Goal: Check status: Check status

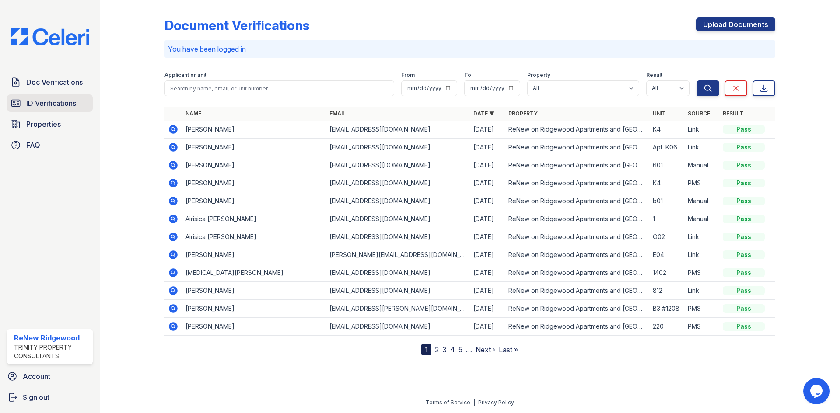
click at [29, 108] on span "ID Verifications" at bounding box center [51, 103] width 50 height 10
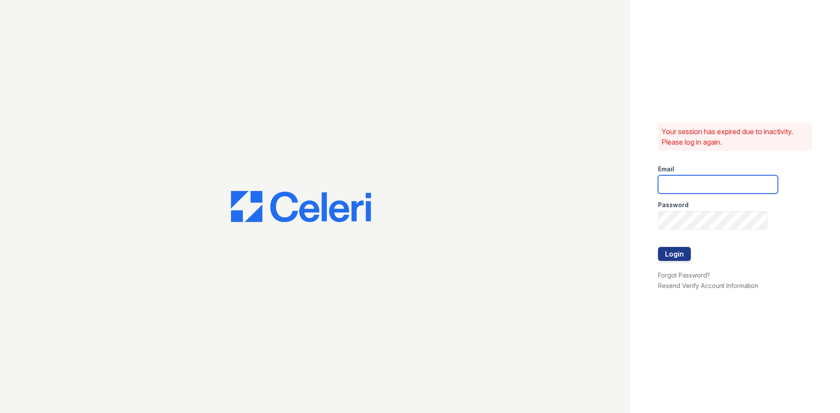
type input "[EMAIL_ADDRESS][DOMAIN_NAME]"
click at [674, 255] on button "Login" at bounding box center [674, 254] width 33 height 14
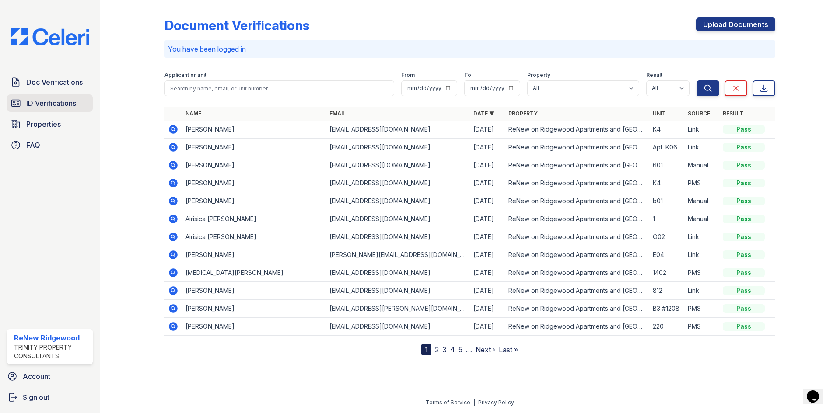
click at [79, 106] on link "ID Verifications" at bounding box center [50, 102] width 86 height 17
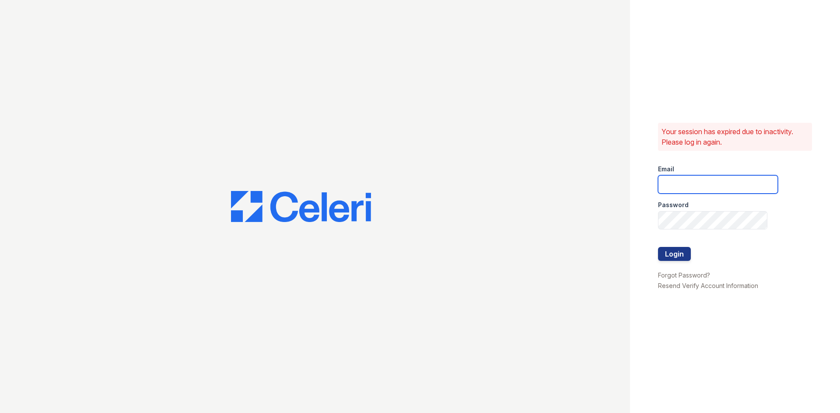
type input "renewonridgewoodtemp@trinity-pm.com"
click at [670, 250] on button "Login" at bounding box center [674, 254] width 33 height 14
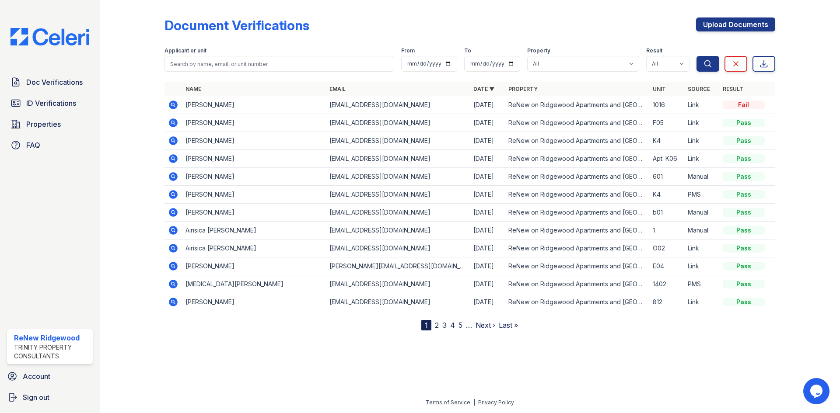
click at [437, 326] on link "2" at bounding box center [437, 325] width 4 height 9
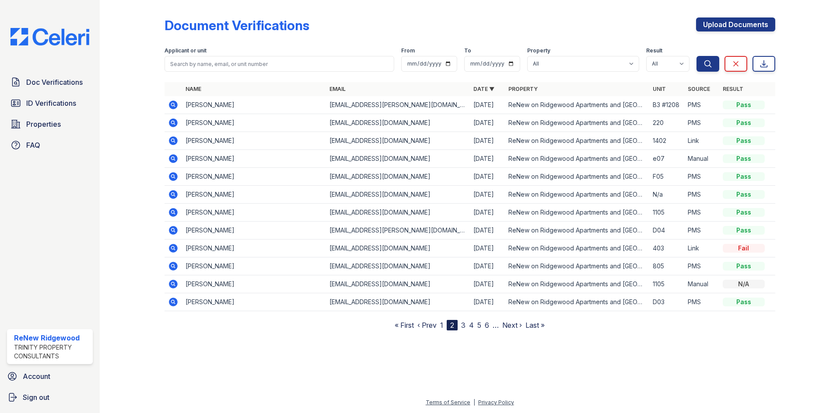
click at [440, 325] on nav "« First ‹ Prev 1 2 3 4 5 6 … Next › Last »" at bounding box center [470, 325] width 150 height 10
click at [443, 326] on link "1" at bounding box center [441, 325] width 3 height 9
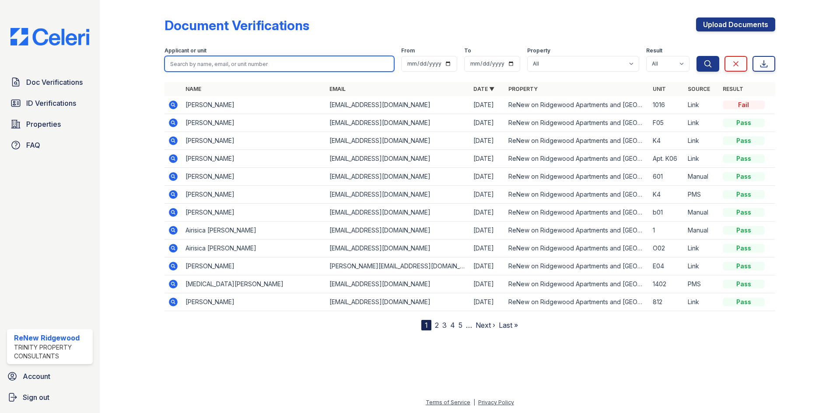
click at [269, 66] on input "search" at bounding box center [279, 64] width 230 height 16
type input "claire harris"
click at [696, 56] on button "Search" at bounding box center [707, 64] width 23 height 16
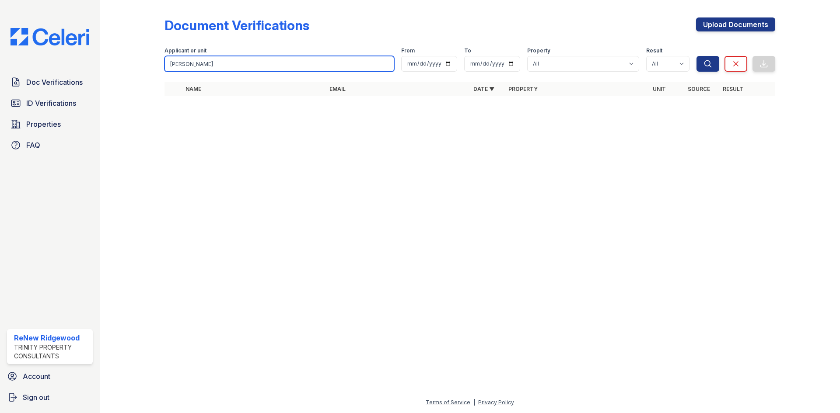
drag, startPoint x: 237, startPoint y: 64, endPoint x: 126, endPoint y: 55, distance: 111.5
click at [128, 57] on div "Document Verifications Upload Documents Filter Applicant or unit claire harris …" at bounding box center [470, 59] width 712 height 119
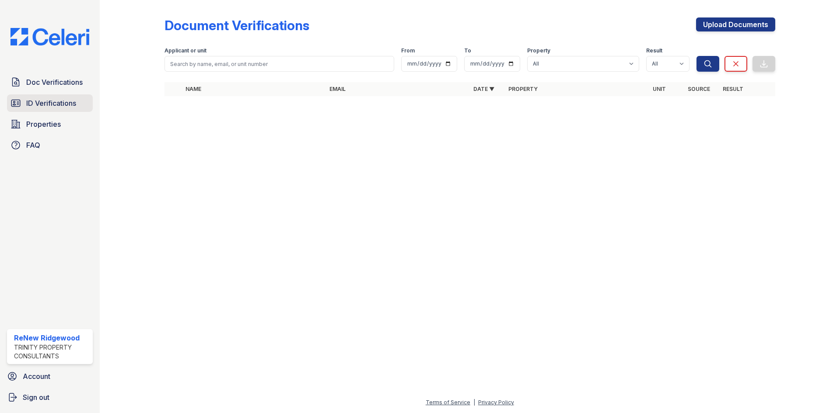
click at [40, 103] on span "ID Verifications" at bounding box center [51, 103] width 50 height 10
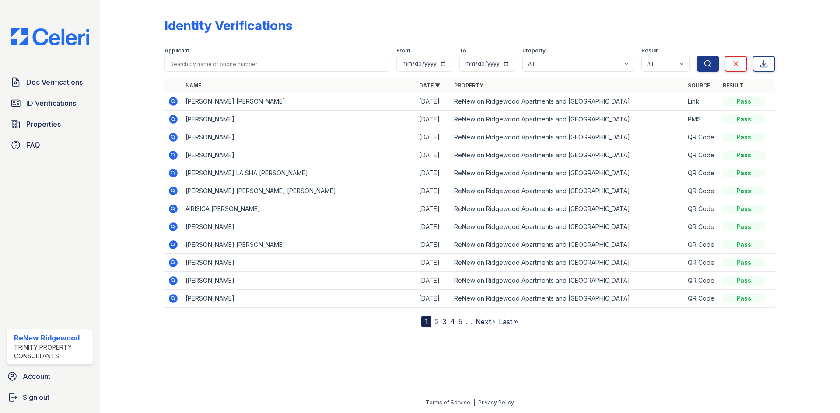
click at [437, 323] on link "2" at bounding box center [437, 322] width 4 height 9
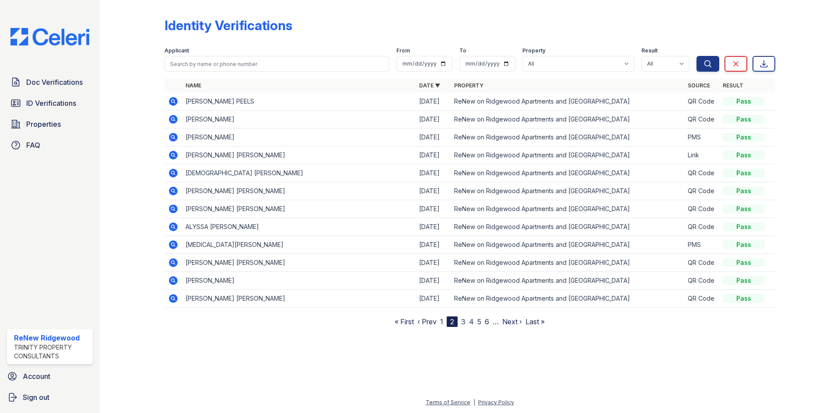
click at [443, 322] on link "1" at bounding box center [441, 322] width 3 height 9
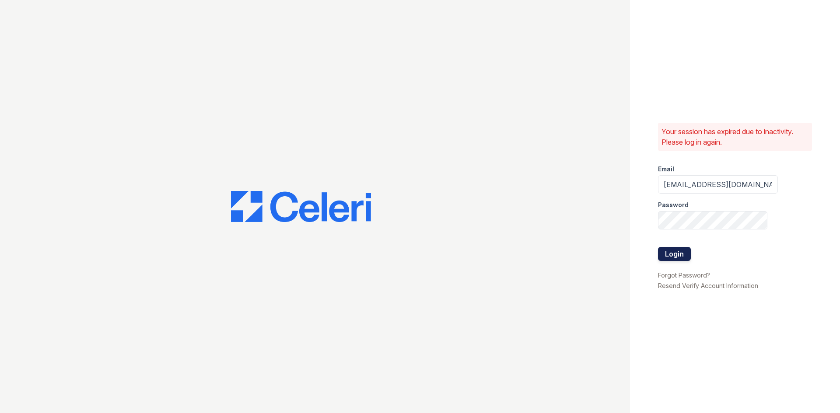
click at [673, 254] on button "Login" at bounding box center [674, 254] width 33 height 14
